Goal: Task Accomplishment & Management: Manage account settings

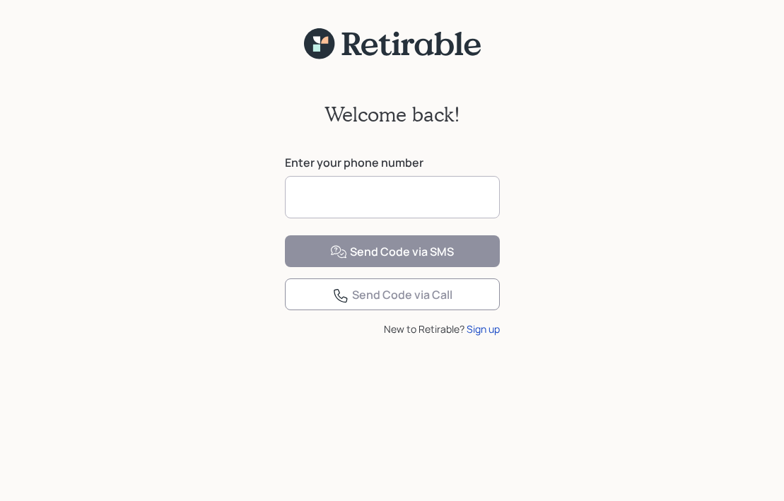
click at [363, 188] on input at bounding box center [392, 197] width 215 height 42
type input "**********"
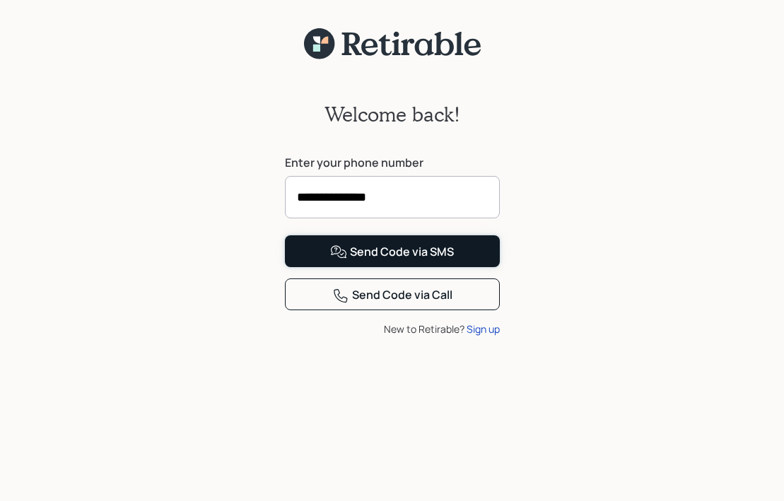
click at [308, 267] on button "Send Code via SMS" at bounding box center [392, 251] width 215 height 32
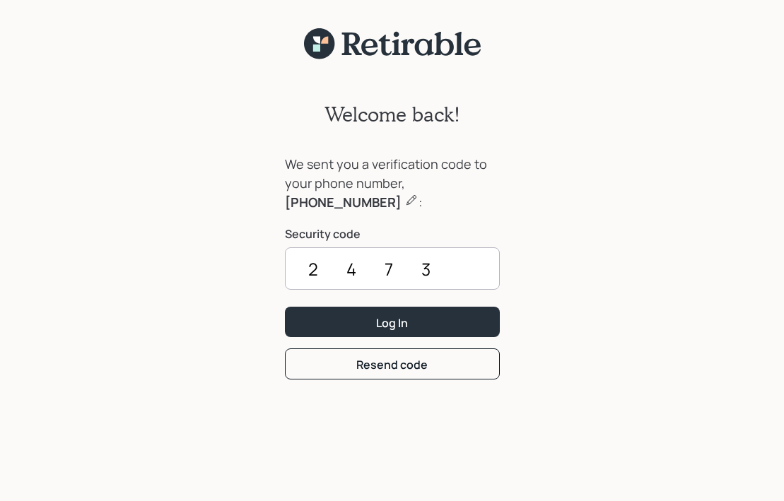
type input "2473"
click at [285, 307] on button "Log In" at bounding box center [392, 322] width 215 height 30
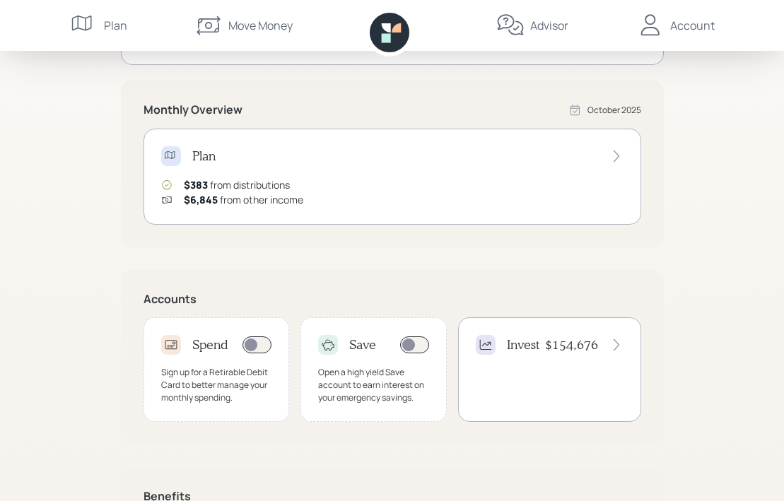
scroll to position [235, 0]
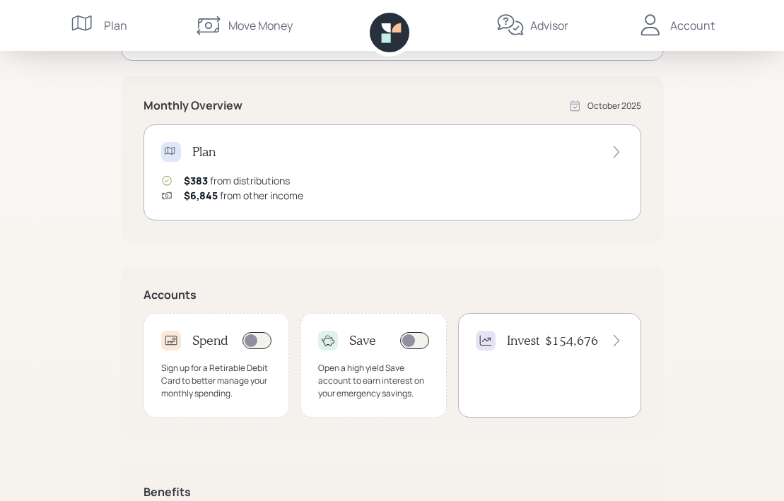
click at [527, 339] on h4 "Invest" at bounding box center [523, 341] width 33 height 16
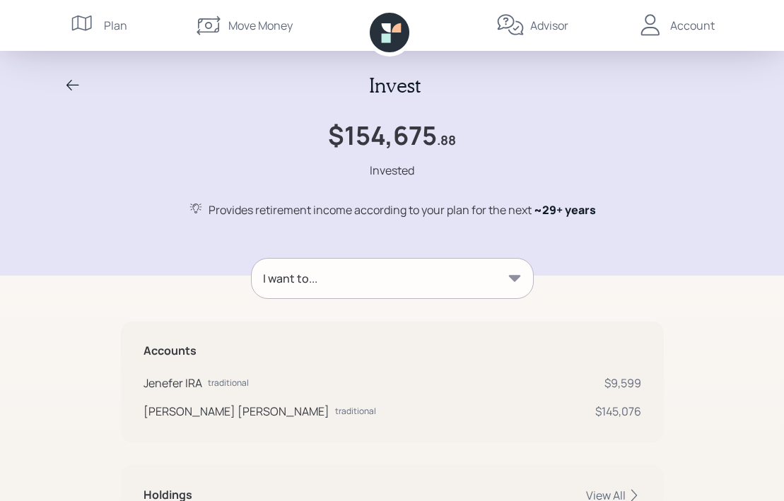
click at [679, 26] on div "Account" at bounding box center [692, 25] width 45 height 17
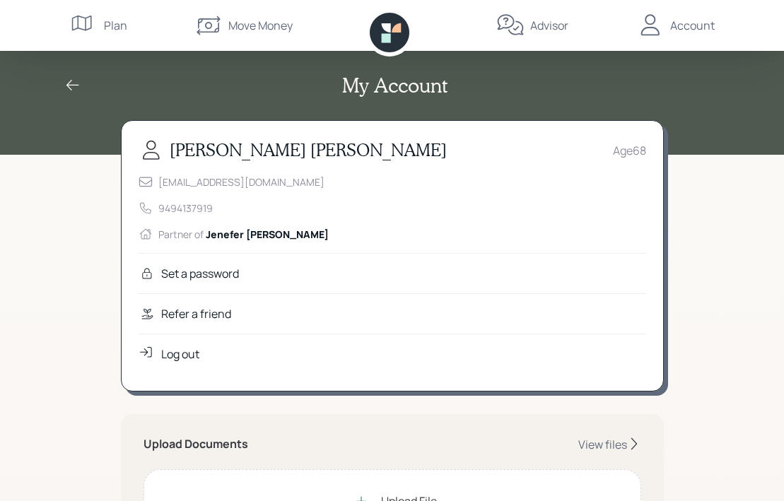
click at [183, 353] on div "Log out" at bounding box center [180, 354] width 38 height 17
